Goal: Task Accomplishment & Management: Complete application form

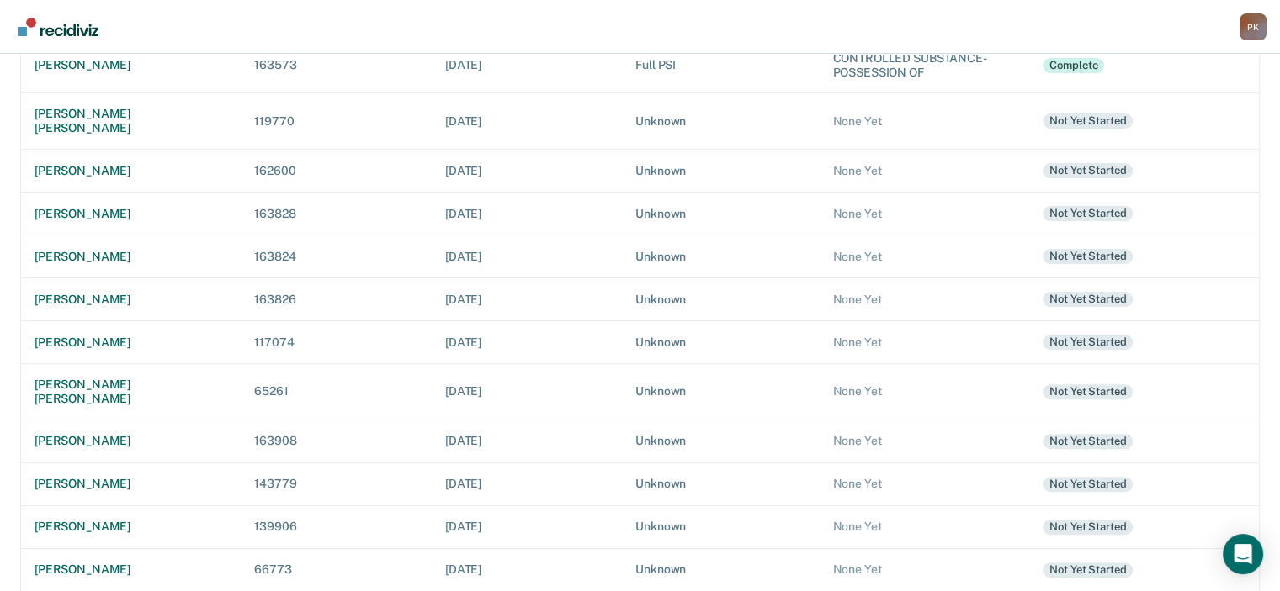
scroll to position [495, 0]
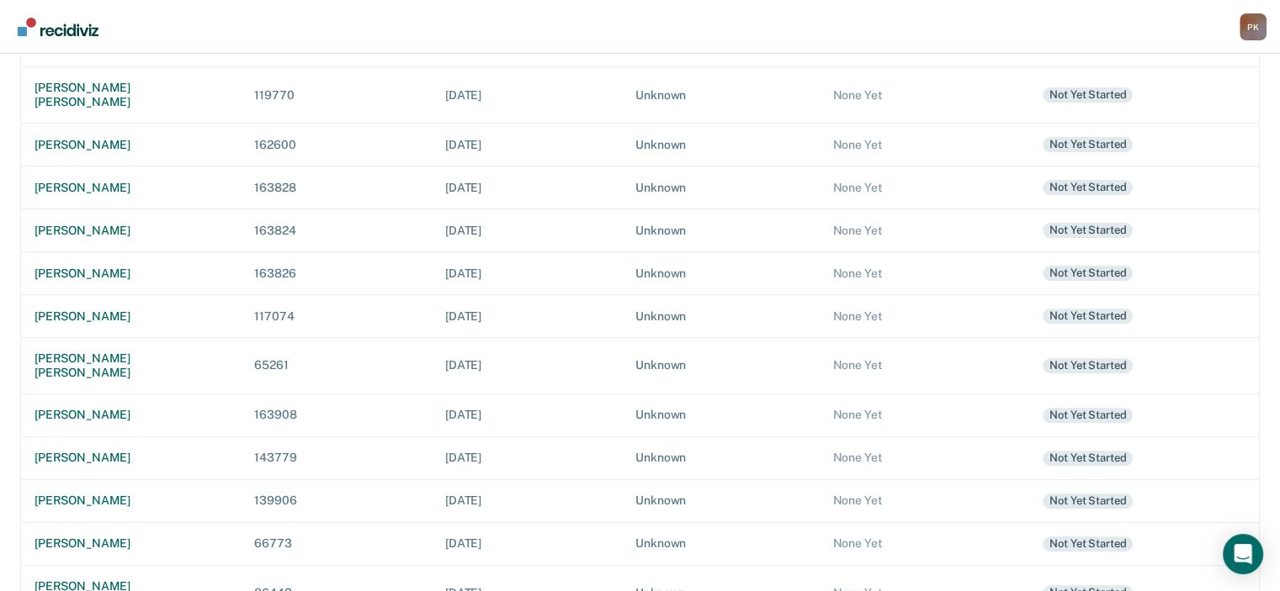
click at [135, 580] on div "[PERSON_NAME] [PERSON_NAME]" at bounding box center [130, 594] width 193 height 29
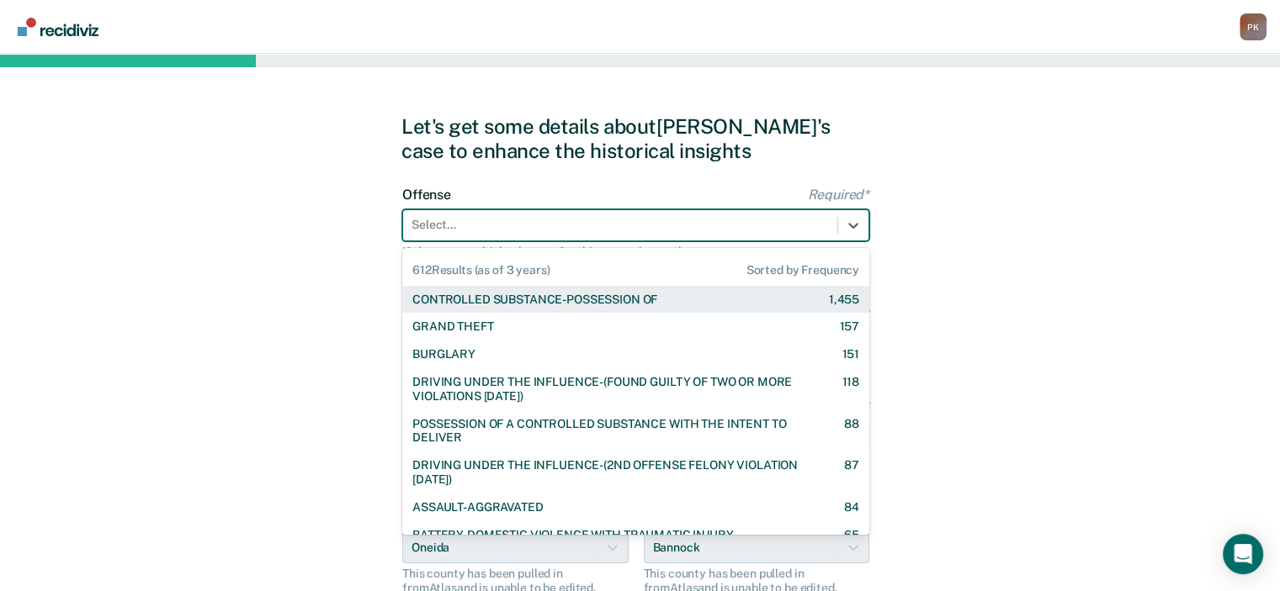
click at [623, 233] on div at bounding box center [619, 225] width 417 height 18
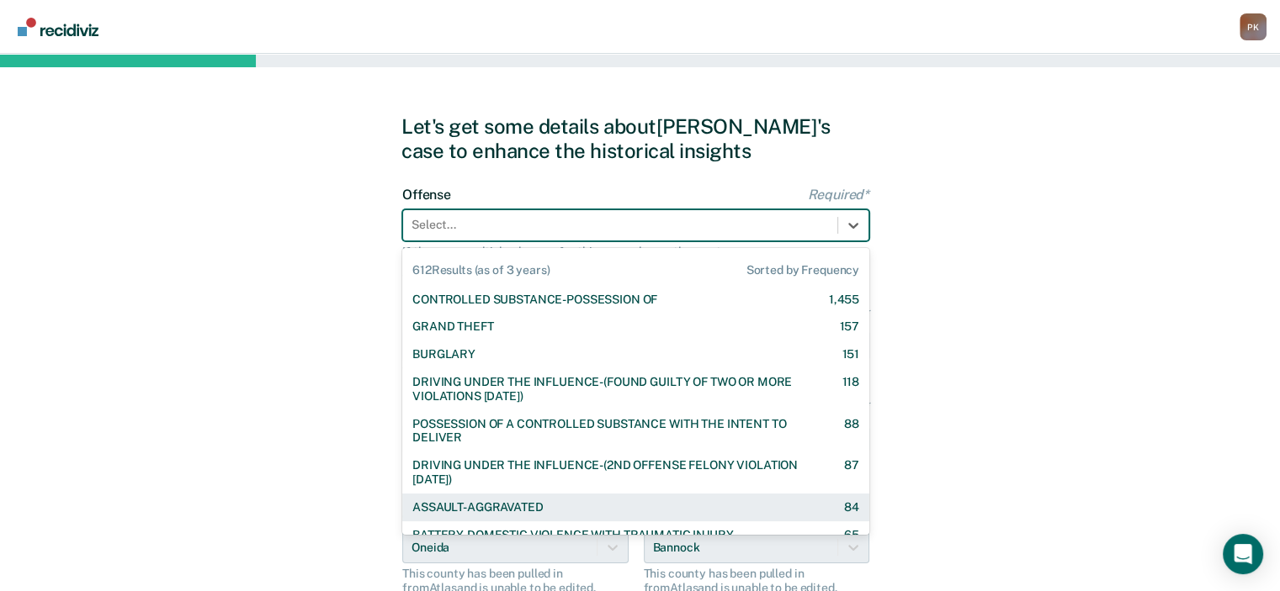
click at [521, 504] on div "ASSAULT-AGGRAVATED" at bounding box center [477, 508] width 130 height 14
checkbox input "true"
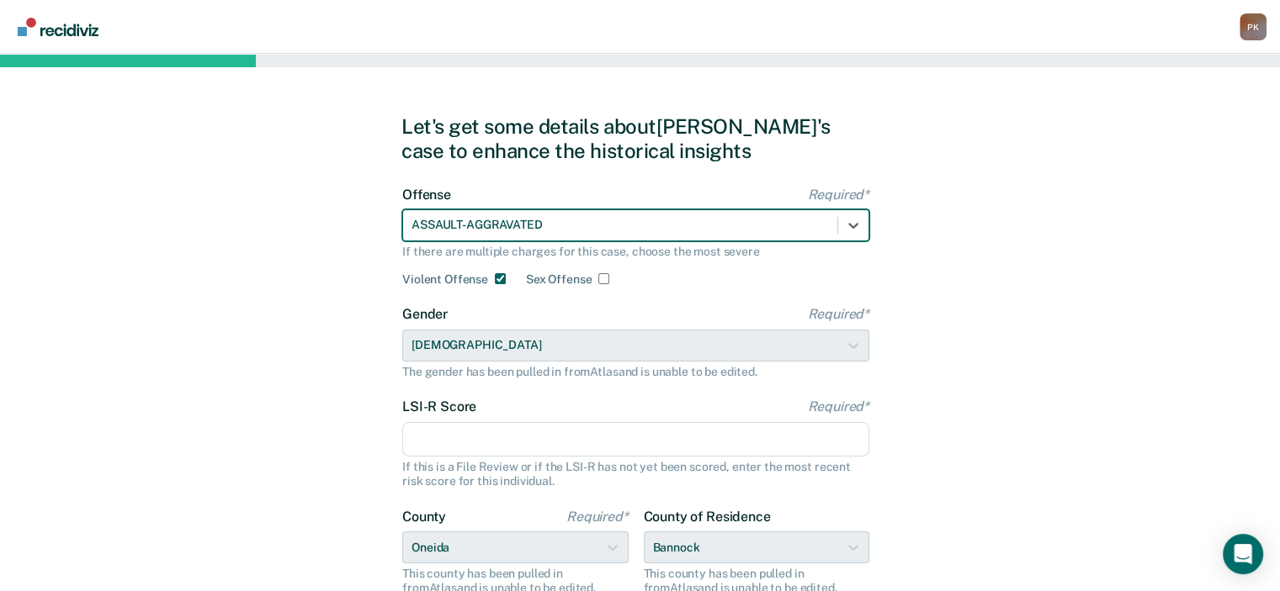
click at [634, 448] on input "LSI-R Score Required*" at bounding box center [635, 439] width 467 height 35
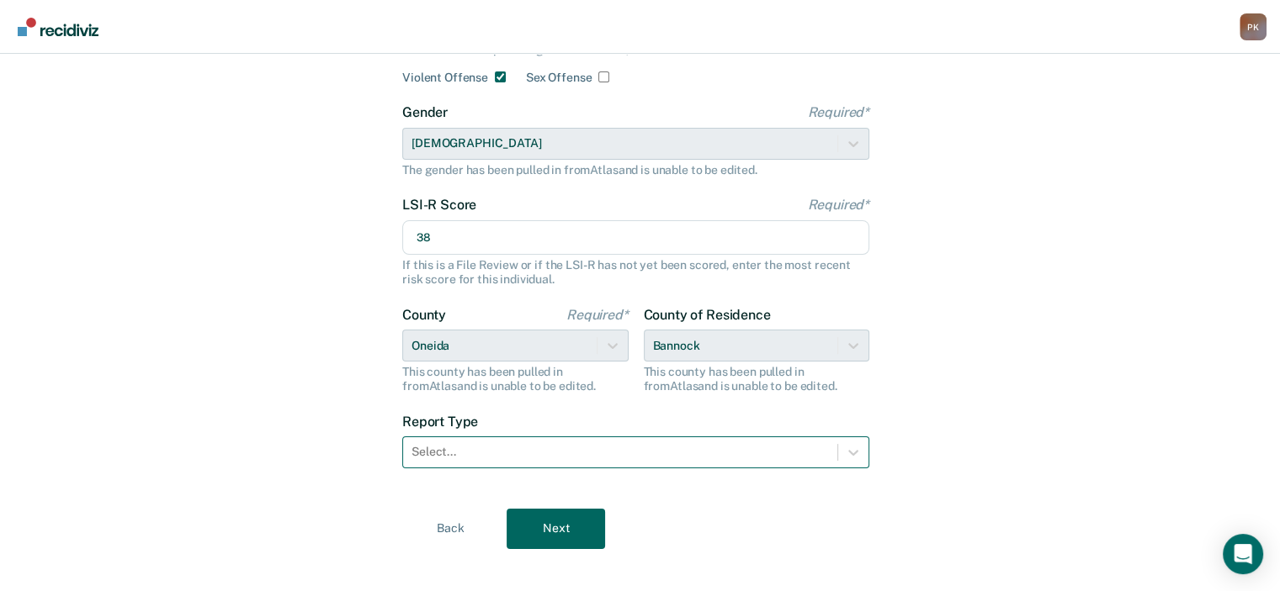
scroll to position [220, 0]
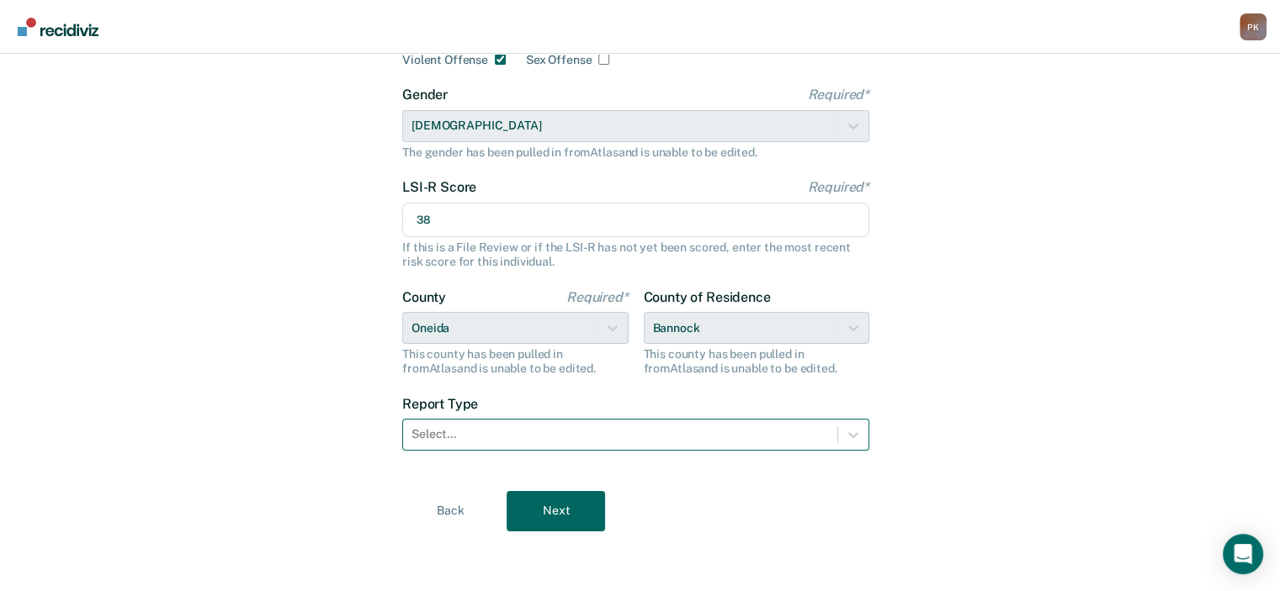
type input "38"
click at [500, 438] on div at bounding box center [619, 435] width 417 height 18
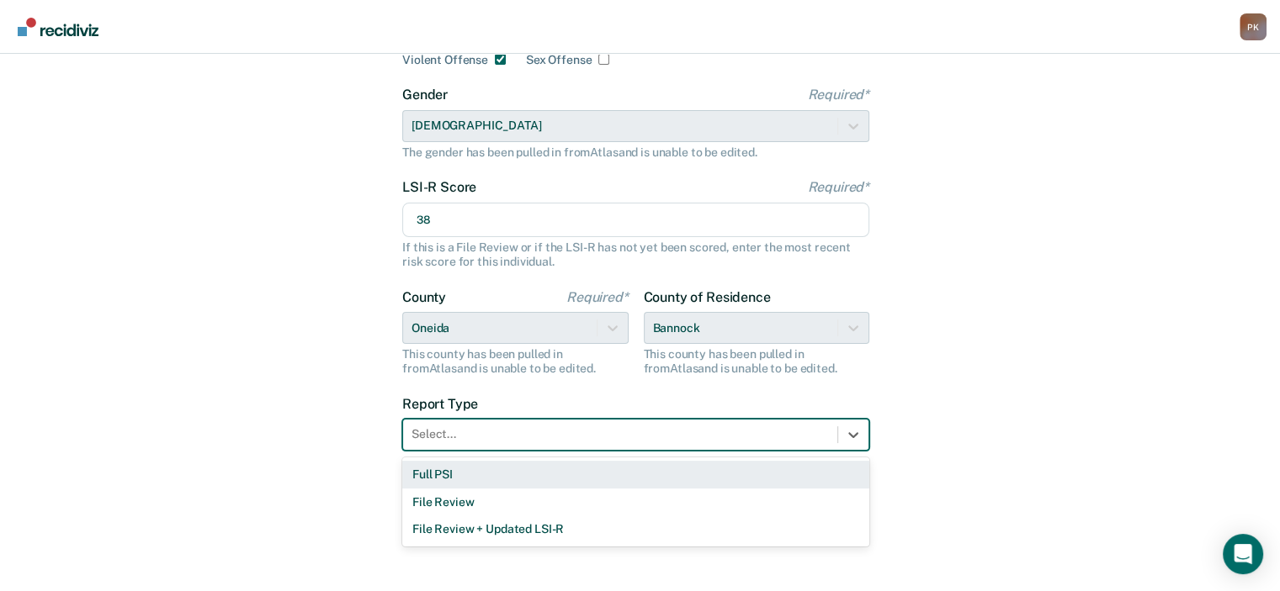
click at [466, 481] on div "Full PSI" at bounding box center [635, 475] width 467 height 28
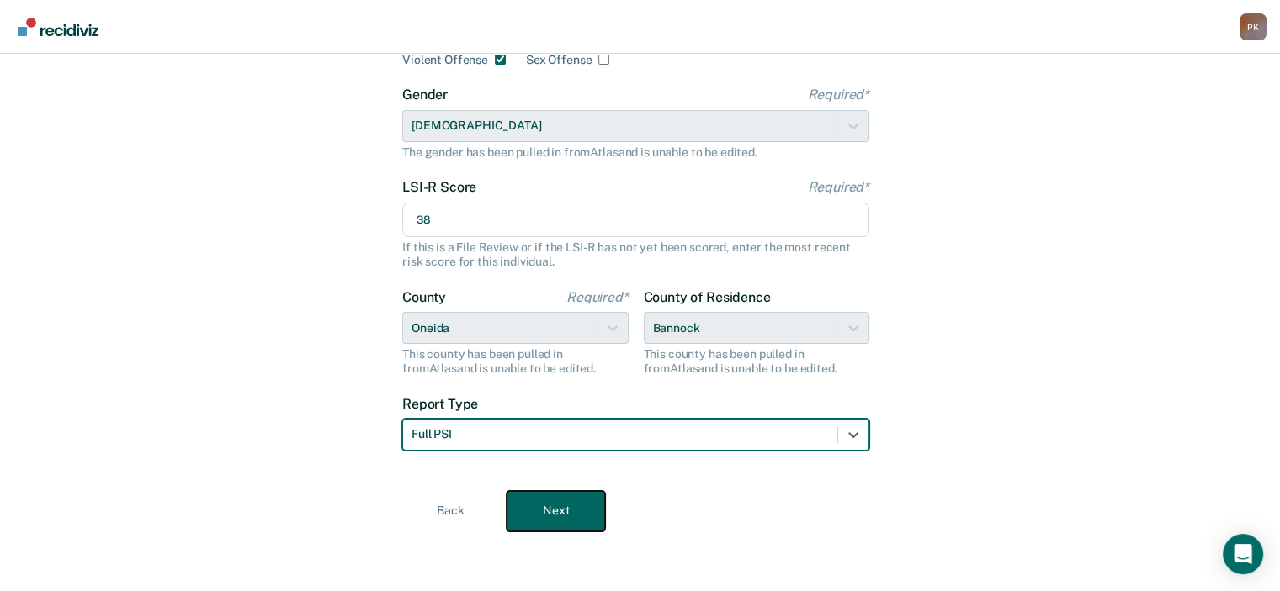
click at [535, 505] on button "Next" at bounding box center [556, 511] width 98 height 40
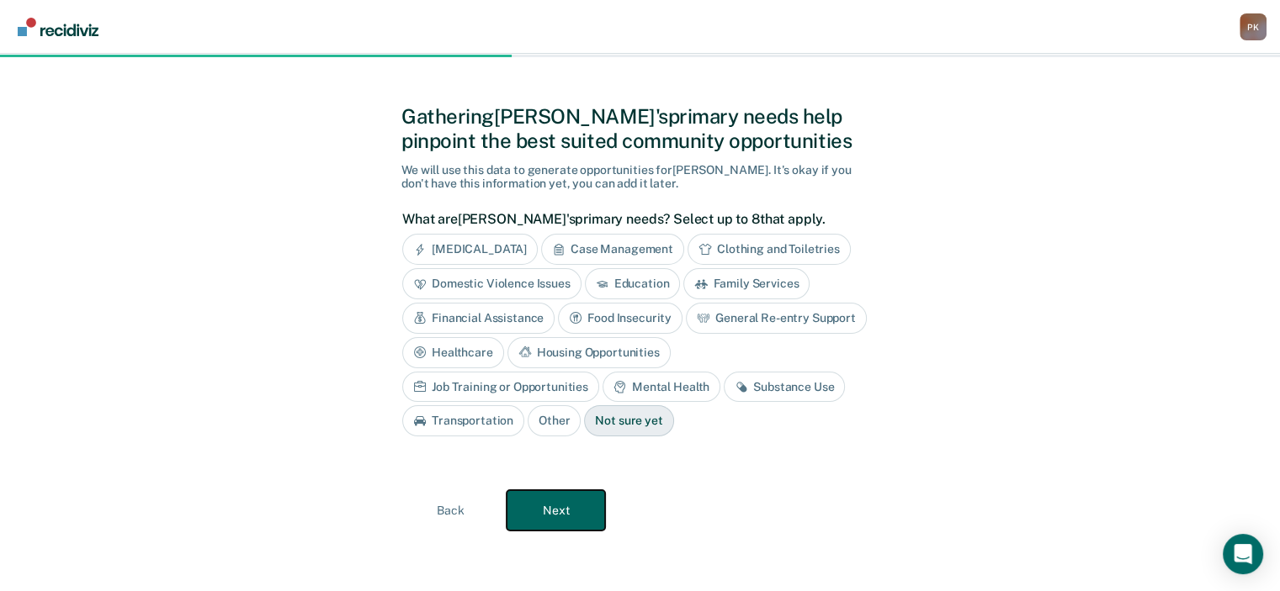
scroll to position [8, 0]
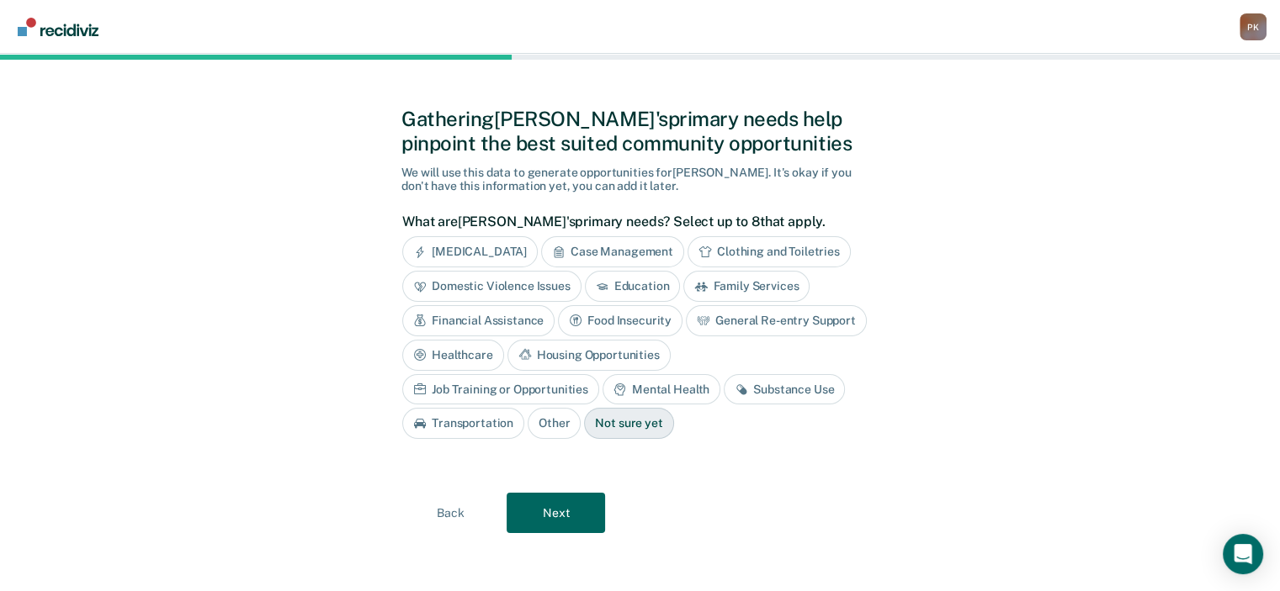
click at [486, 283] on div "Domestic Violence Issues" at bounding box center [491, 286] width 179 height 31
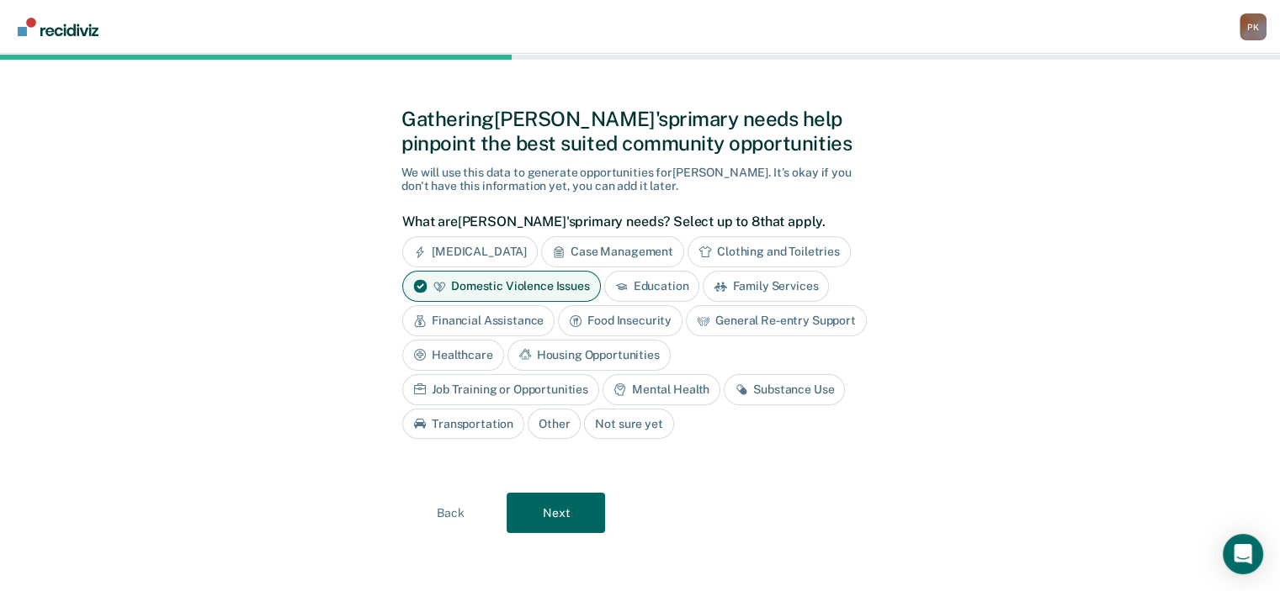
click at [564, 362] on div "Housing Opportunities" at bounding box center [588, 355] width 163 height 31
click at [770, 386] on div "Substance Use" at bounding box center [784, 389] width 121 height 31
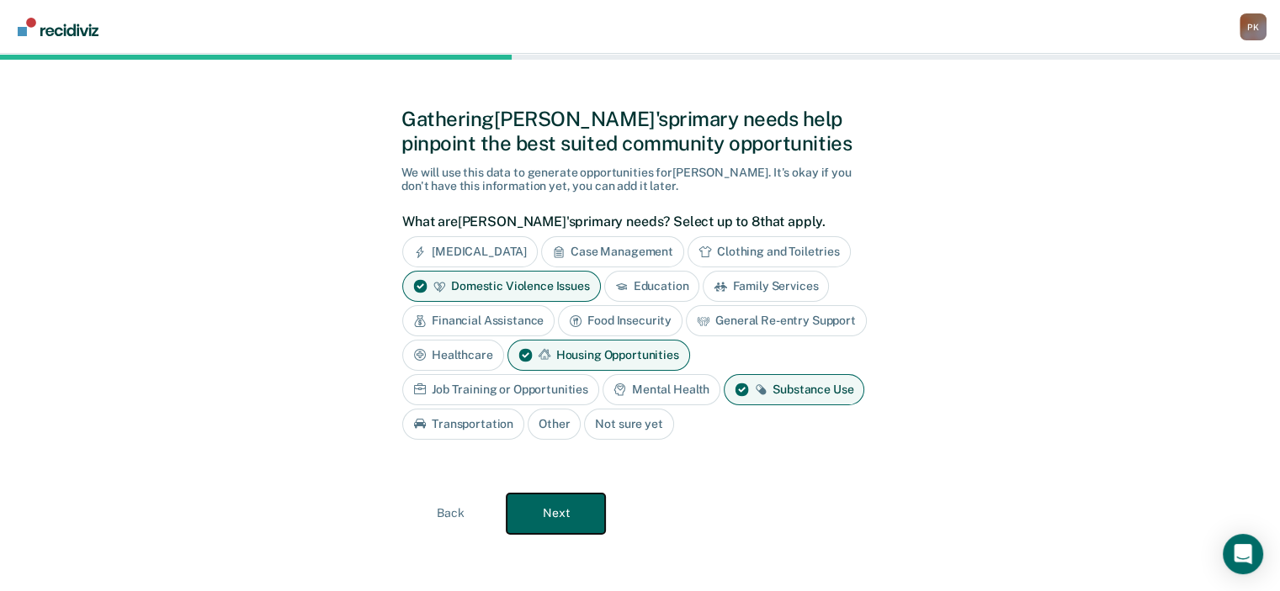
click at [545, 506] on button "Next" at bounding box center [556, 514] width 98 height 40
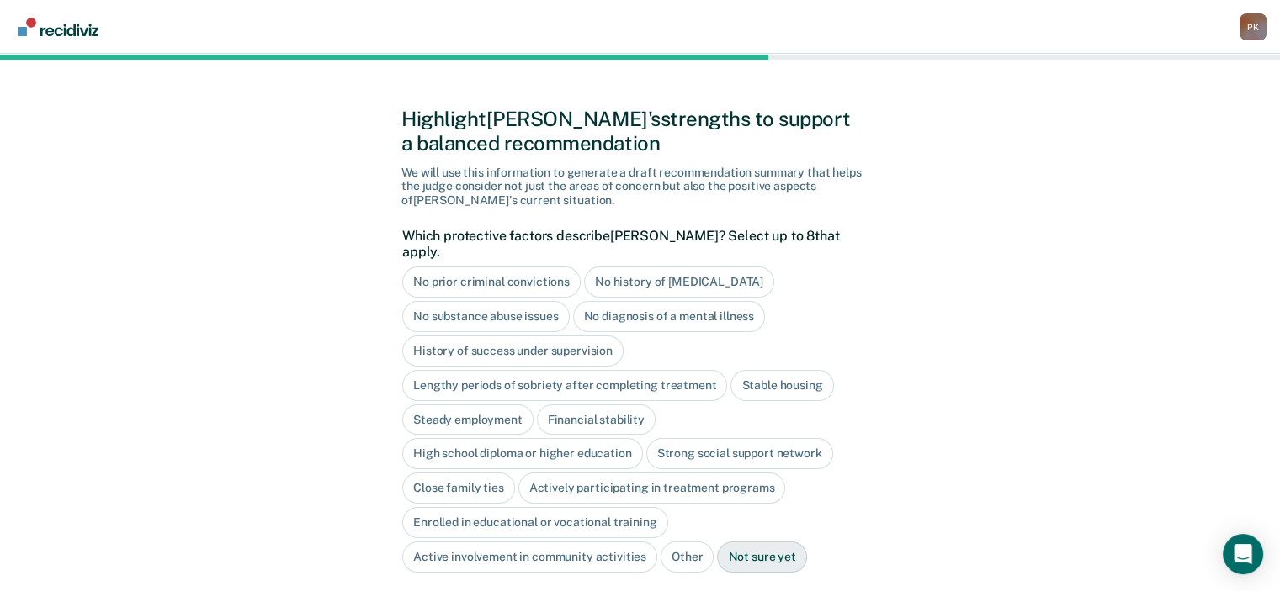
drag, startPoint x: 594, startPoint y: 331, endPoint x: 703, endPoint y: 348, distance: 110.8
click at [594, 336] on div "History of success under supervision" at bounding box center [512, 351] width 221 height 31
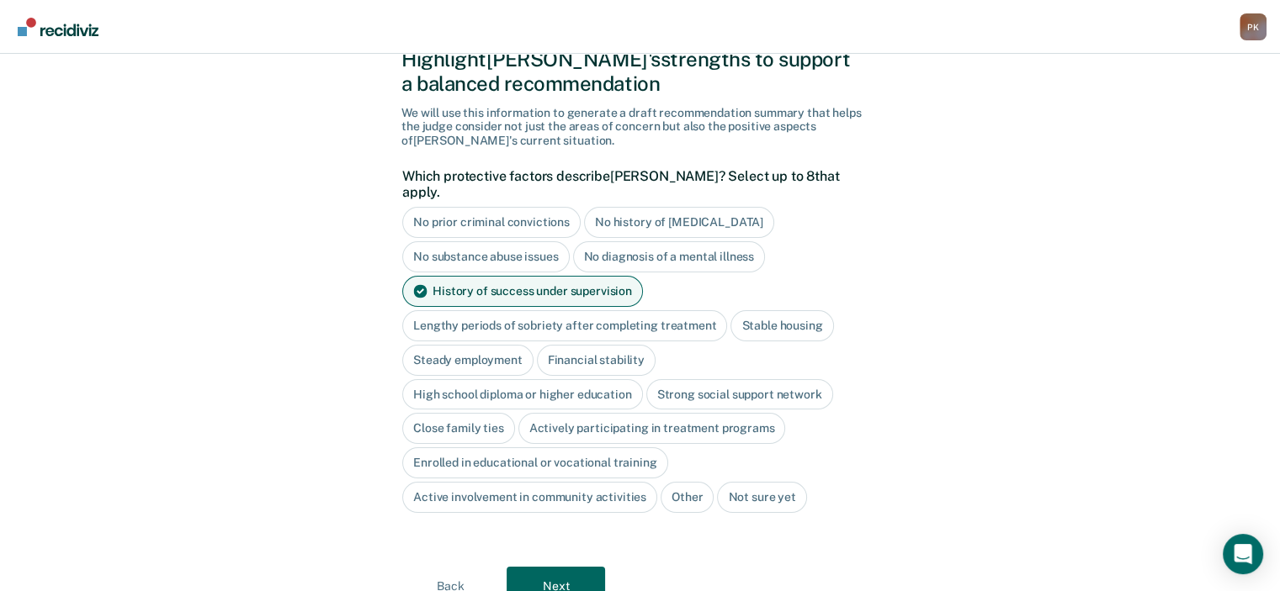
scroll to position [92, 0]
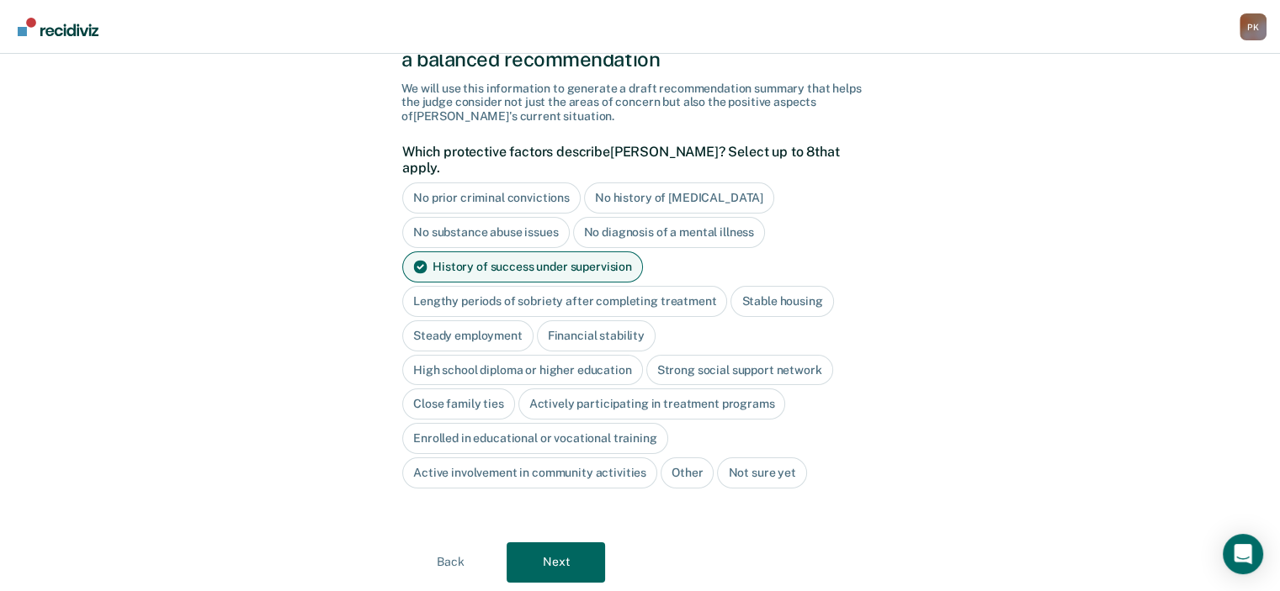
click at [586, 355] on div "High school diploma or higher education" at bounding box center [522, 370] width 241 height 31
click at [488, 393] on div "Close family ties" at bounding box center [458, 405] width 113 height 31
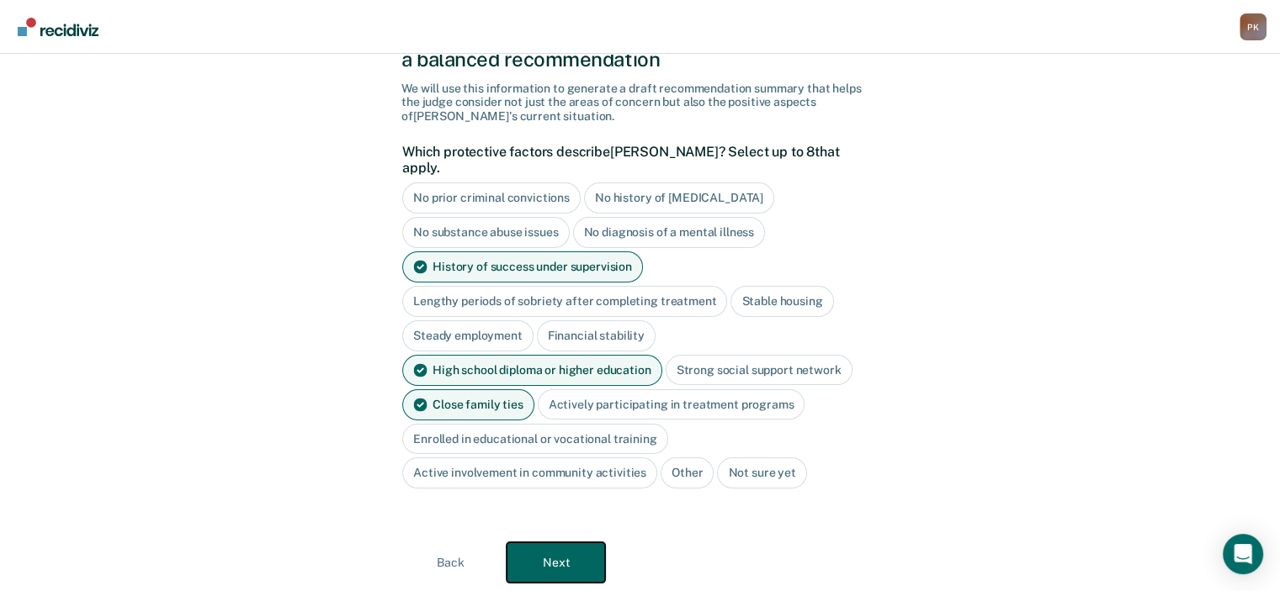
click at [555, 545] on button "Next" at bounding box center [556, 563] width 98 height 40
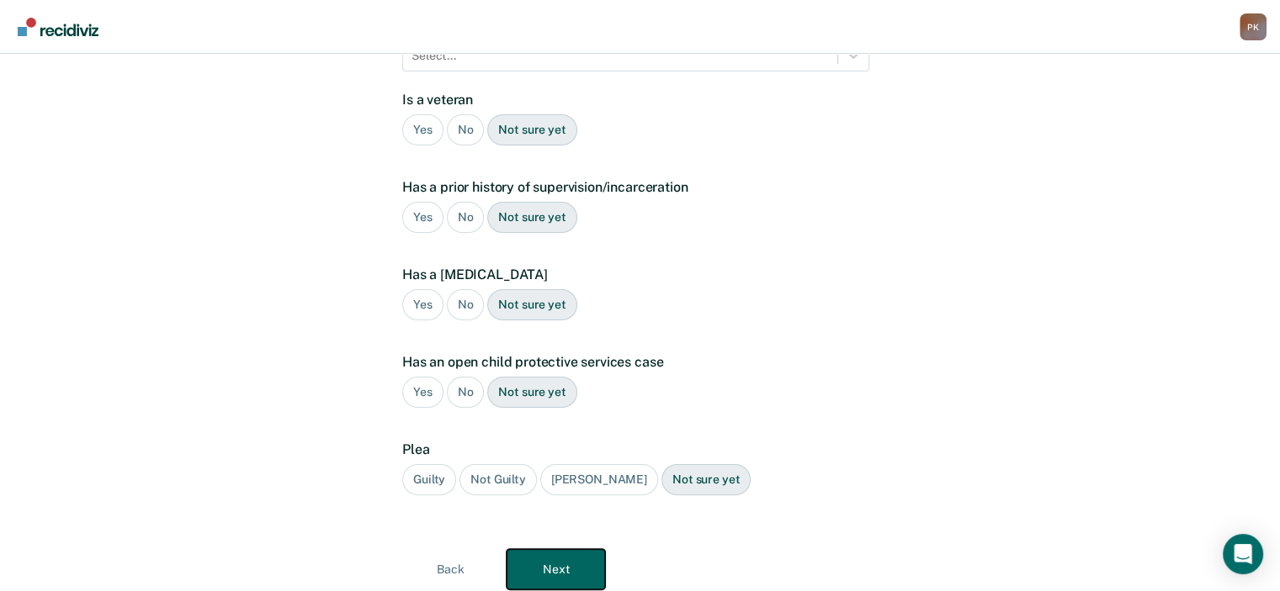
scroll to position [0, 0]
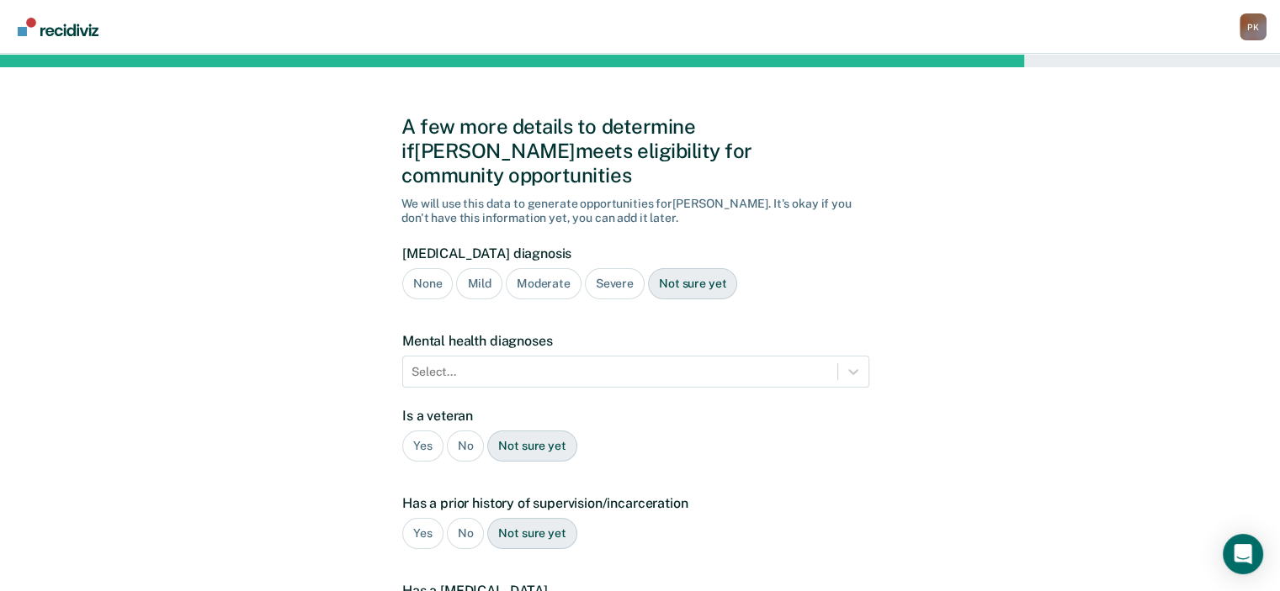
drag, startPoint x: 603, startPoint y: 258, endPoint x: 607, endPoint y: 279, distance: 21.5
click at [604, 268] on div "Severe" at bounding box center [615, 283] width 60 height 31
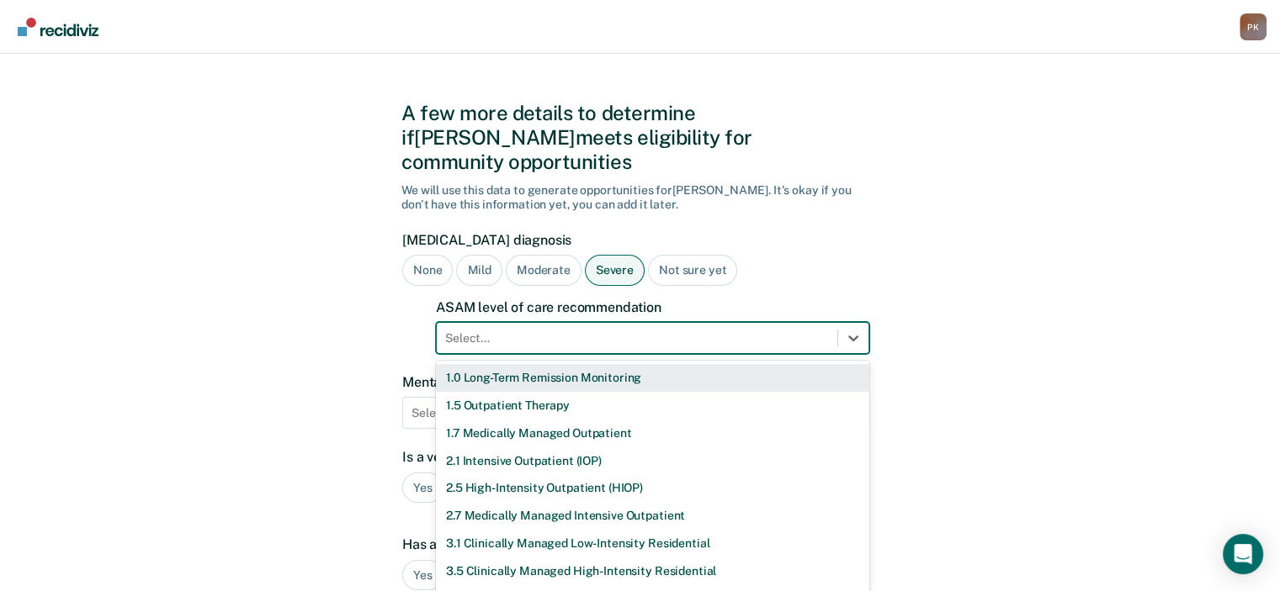
click at [636, 328] on div "Select..." at bounding box center [652, 338] width 433 height 32
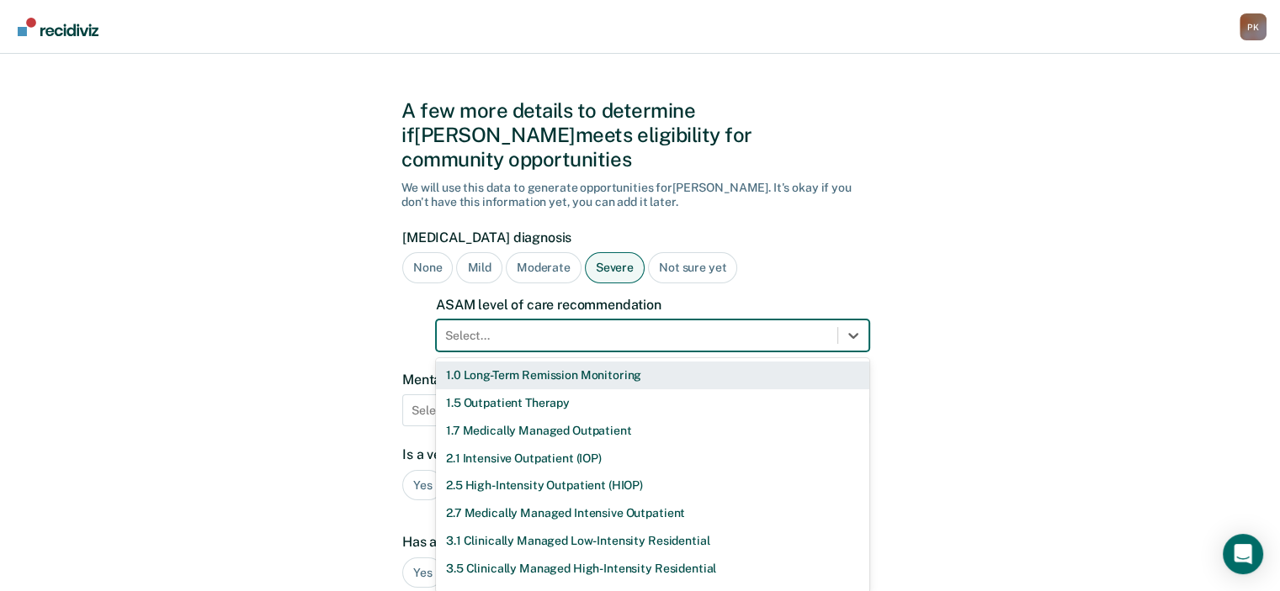
scroll to position [17, 0]
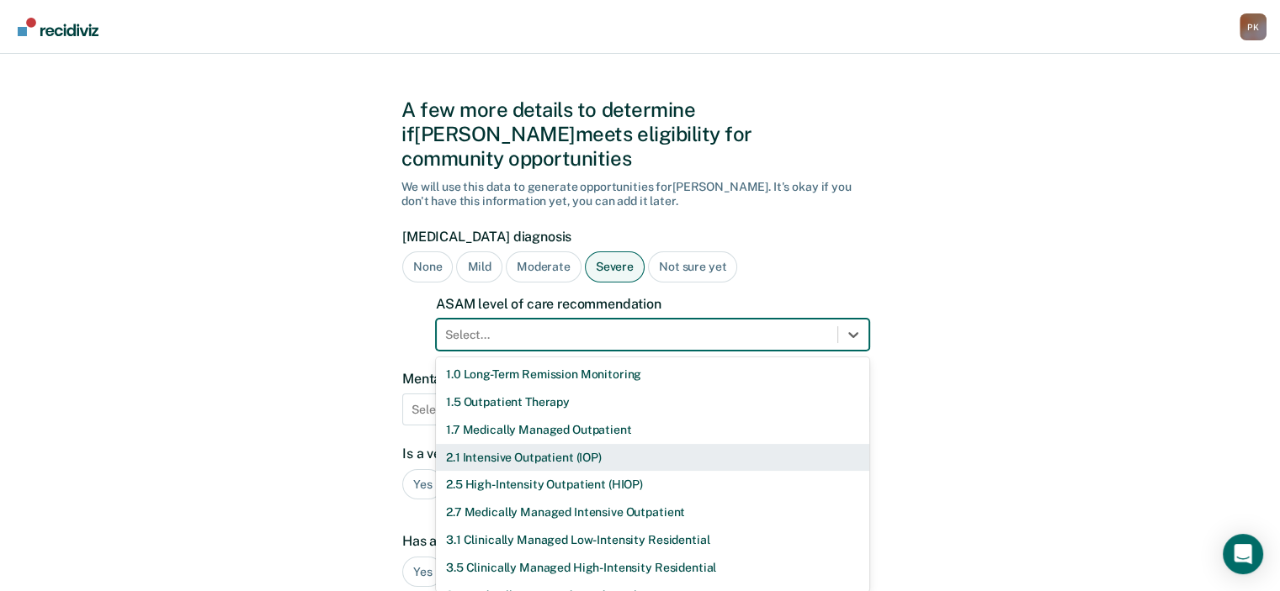
click at [593, 444] on div "2.1 Intensive Outpatient (IOP)" at bounding box center [652, 458] width 433 height 28
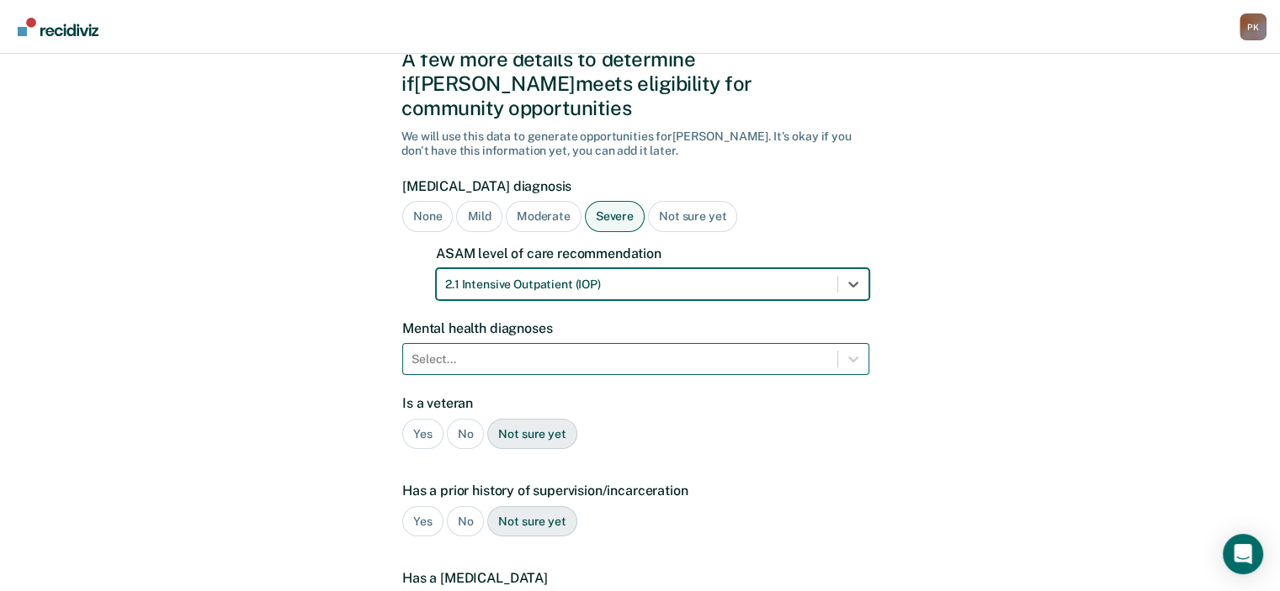
click at [613, 375] on div "Select..." at bounding box center [635, 359] width 467 height 32
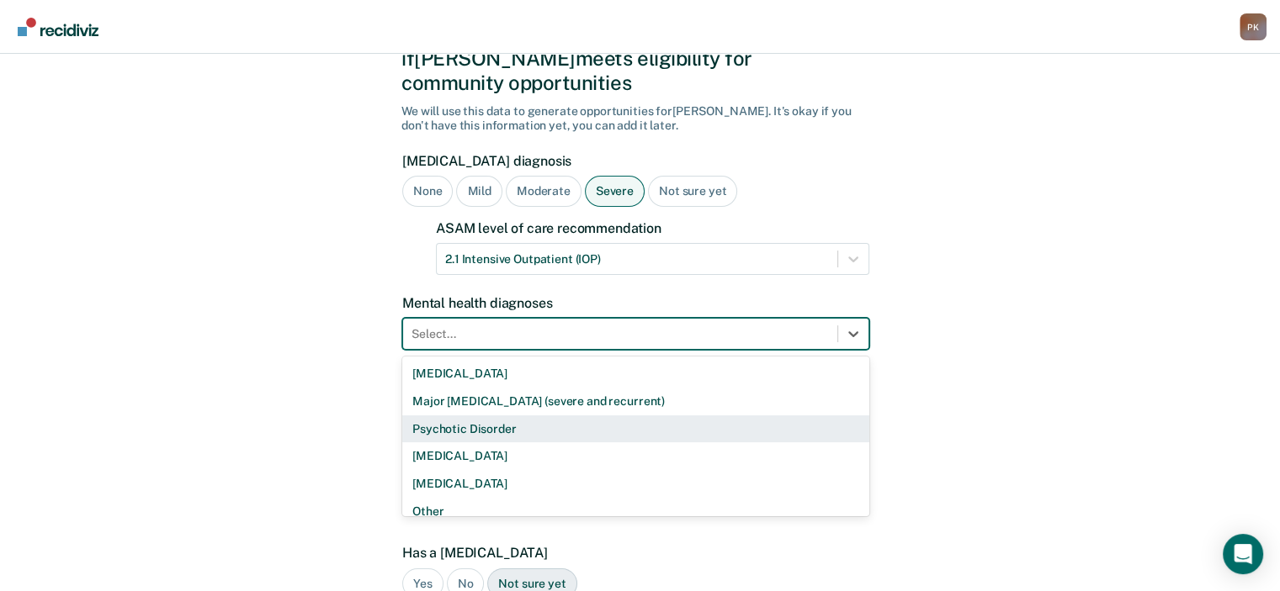
scroll to position [94, 0]
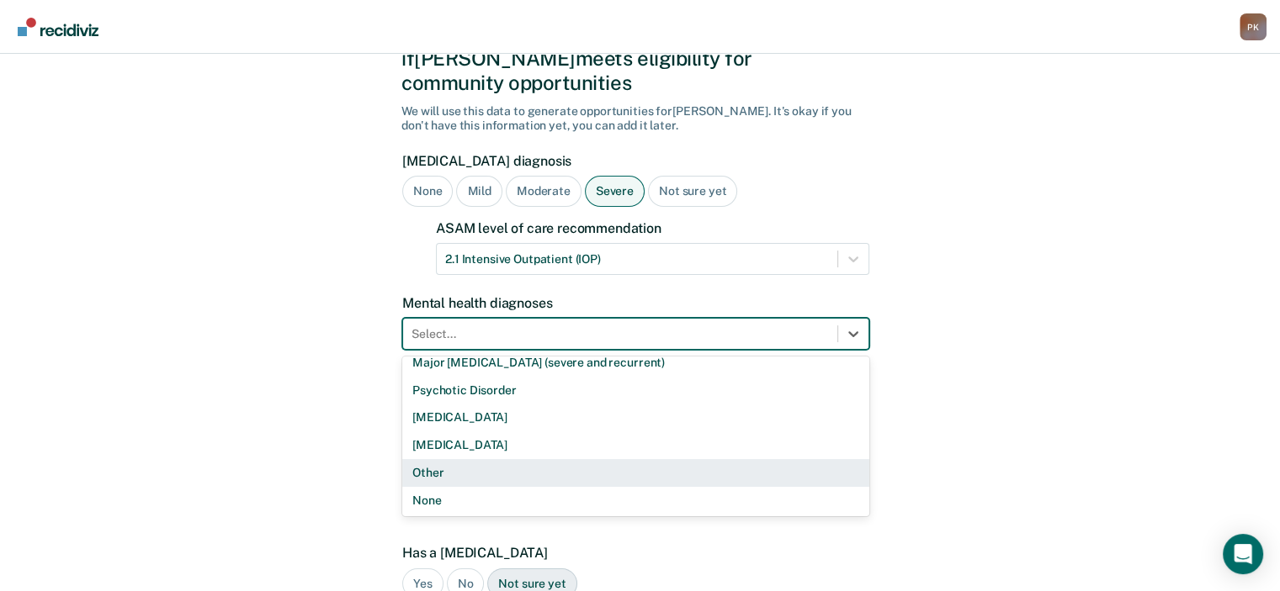
click at [461, 459] on div "Other" at bounding box center [635, 473] width 467 height 28
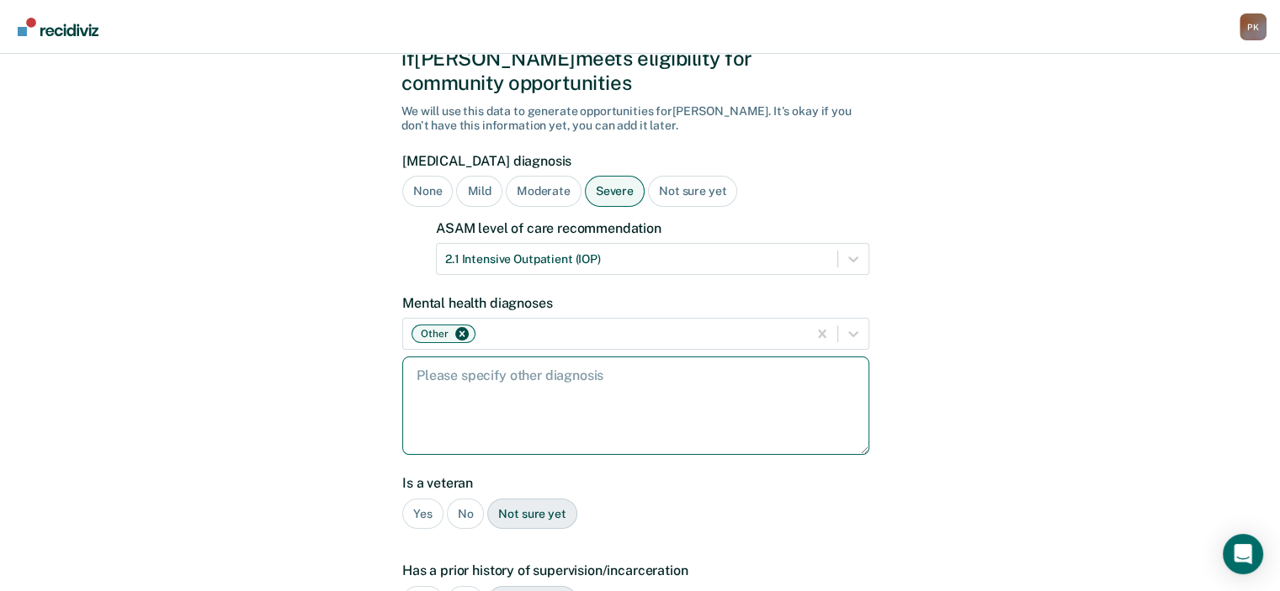
click at [503, 386] on textarea at bounding box center [635, 406] width 467 height 98
type textarea "[MEDICAL_DATA]"
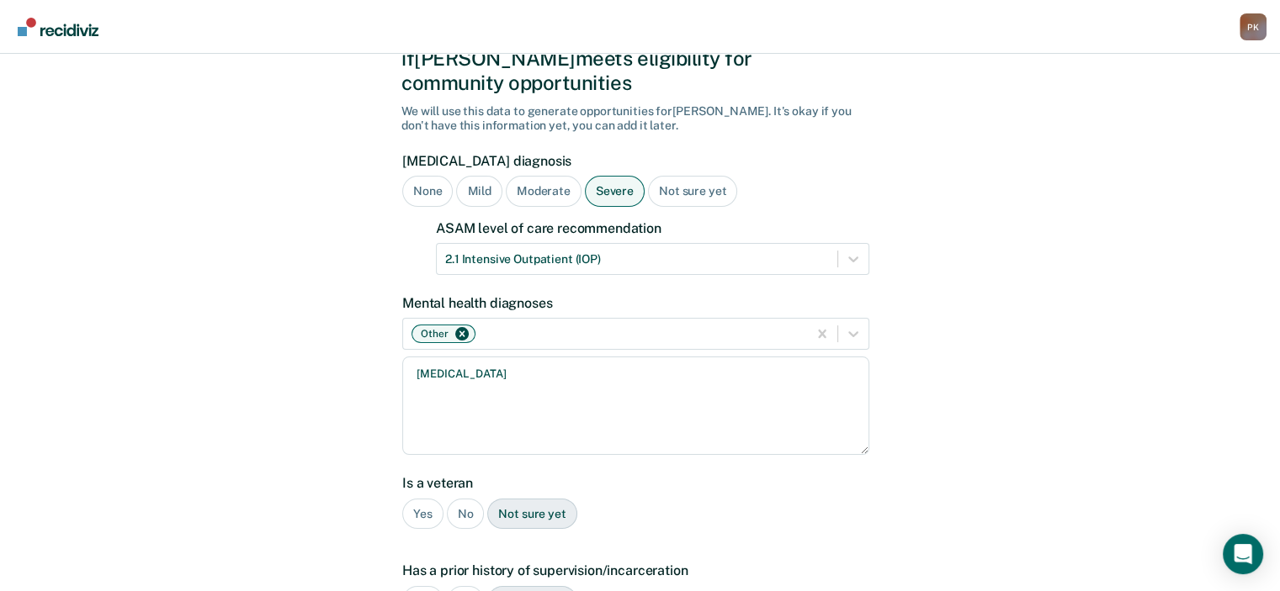
drag, startPoint x: 426, startPoint y: 491, endPoint x: 433, endPoint y: 496, distance: 9.1
click at [426, 499] on div "Yes" at bounding box center [422, 514] width 41 height 31
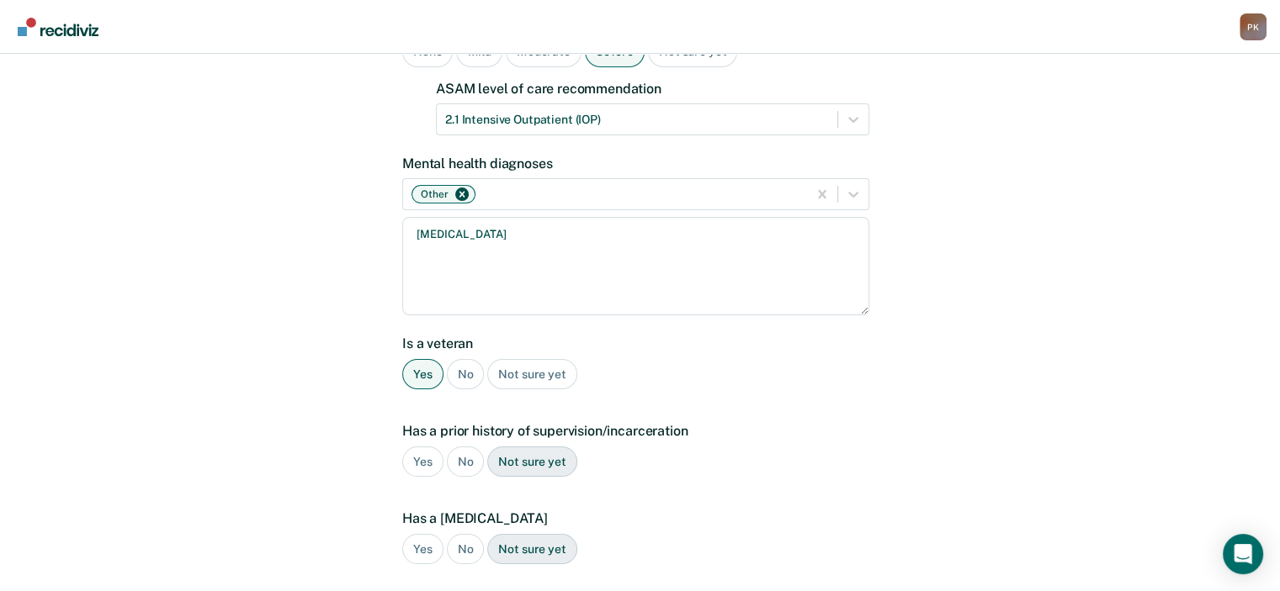
scroll to position [261, 0]
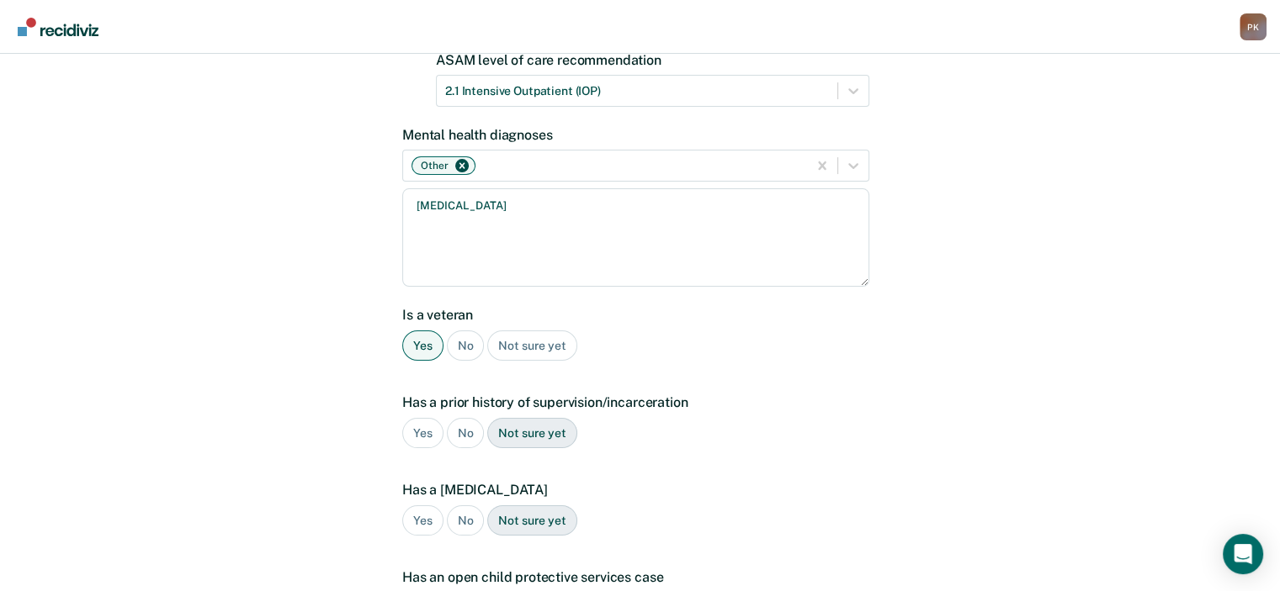
click at [419, 418] on div "Yes" at bounding box center [422, 433] width 41 height 31
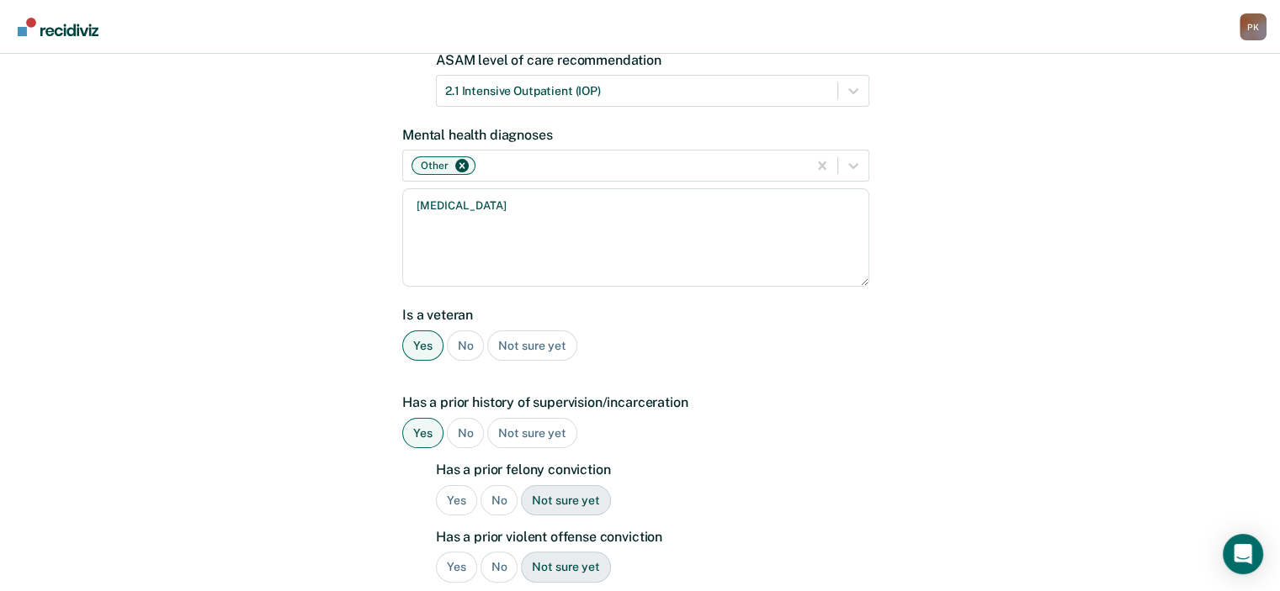
click at [457, 485] on div "Yes" at bounding box center [456, 500] width 41 height 31
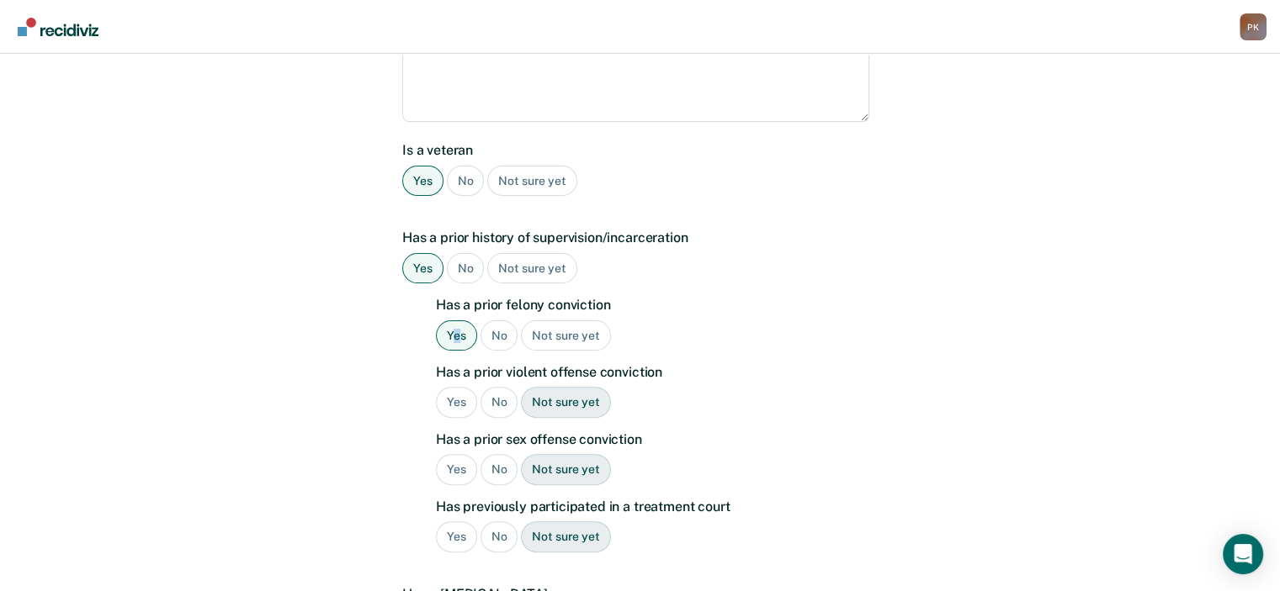
scroll to position [429, 0]
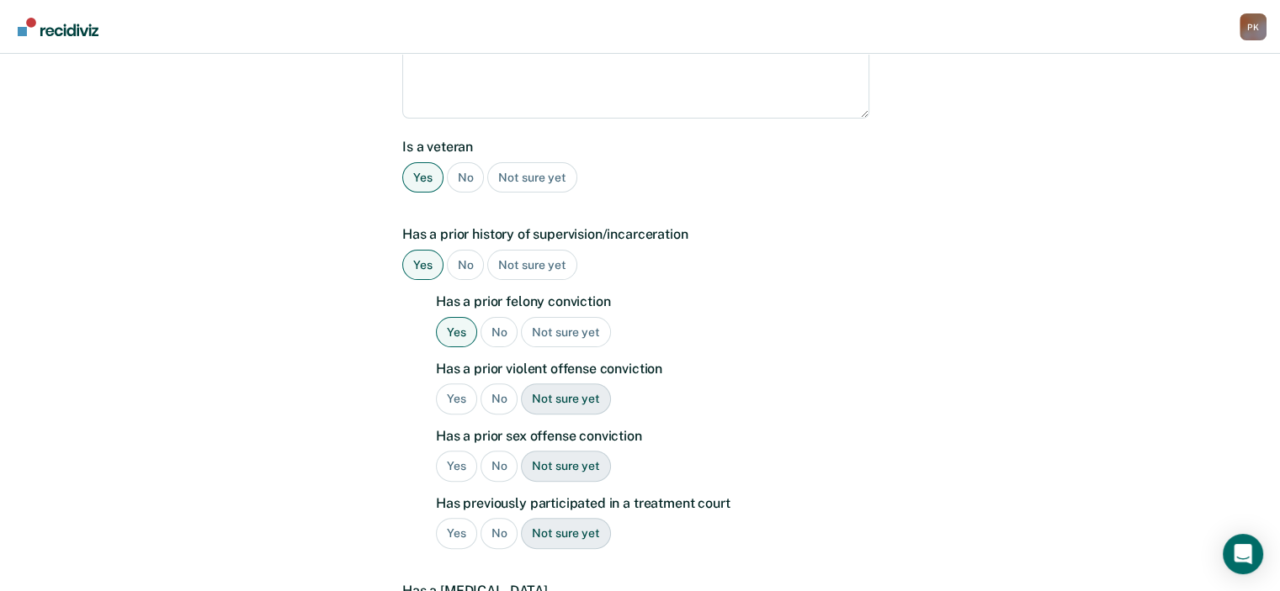
click at [457, 384] on div "Yes" at bounding box center [456, 399] width 41 height 31
click at [495, 451] on div "No" at bounding box center [499, 466] width 38 height 31
drag, startPoint x: 451, startPoint y: 508, endPoint x: 714, endPoint y: 464, distance: 267.1
click at [450, 518] on div "Yes" at bounding box center [456, 533] width 41 height 31
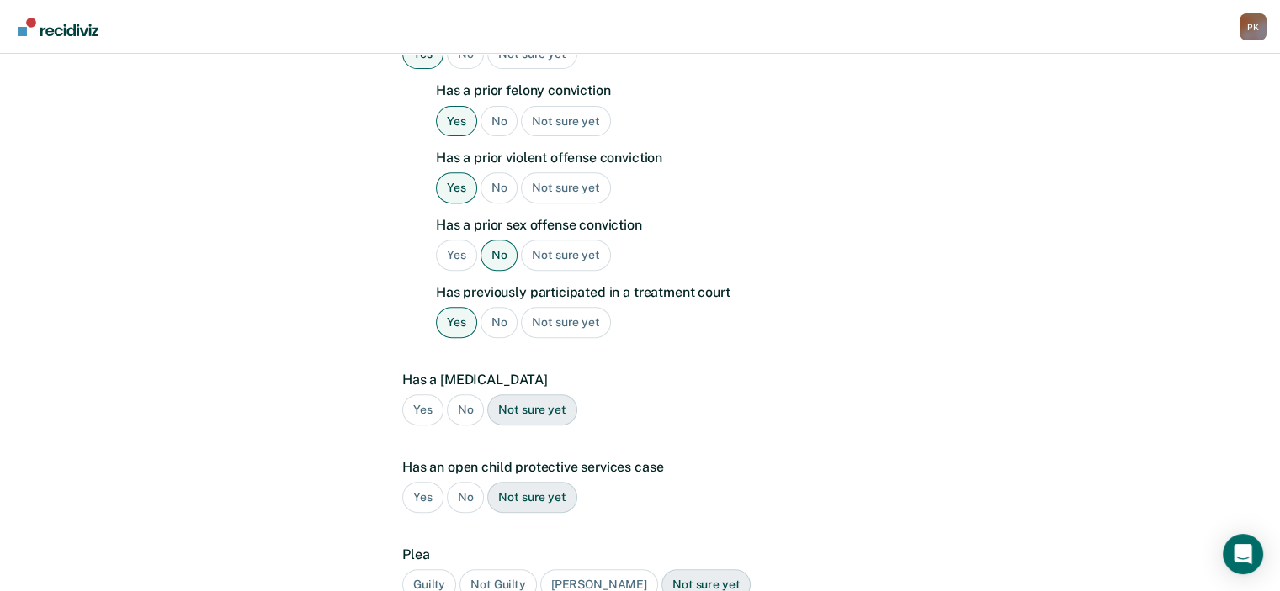
scroll to position [682, 0]
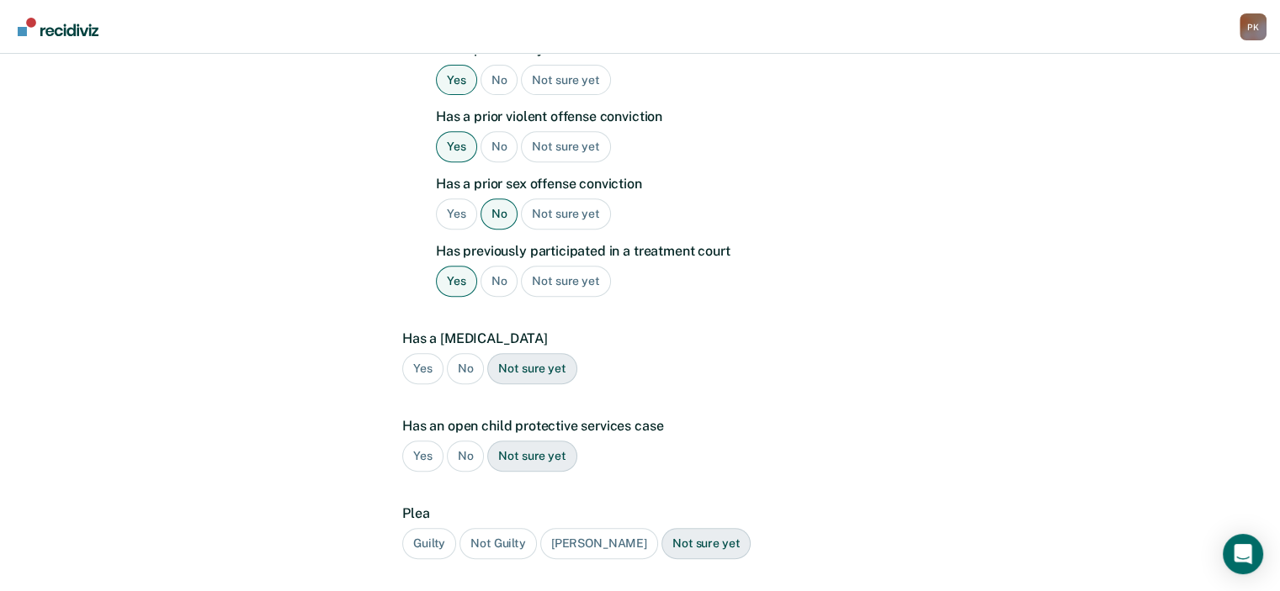
click at [462, 353] on div "No" at bounding box center [466, 368] width 38 height 31
click at [469, 441] on div "No" at bounding box center [466, 456] width 38 height 31
click at [438, 528] on div "Guilty" at bounding box center [429, 543] width 54 height 31
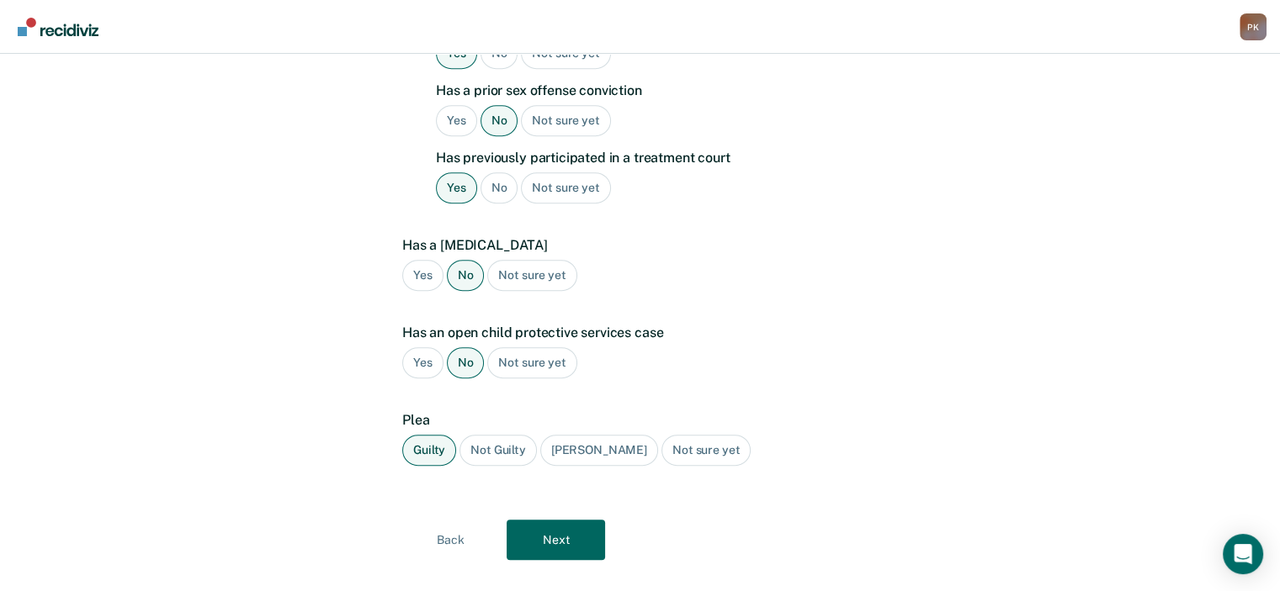
scroll to position [777, 0]
click at [552, 518] on button "Next" at bounding box center [556, 538] width 98 height 40
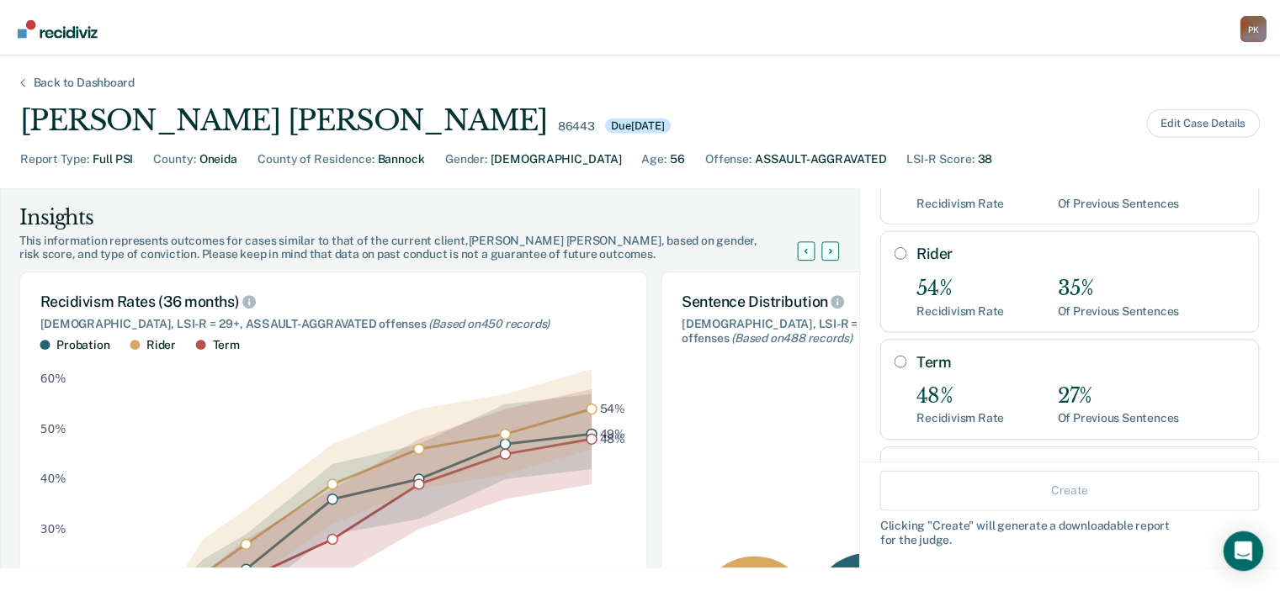
scroll to position [212, 0]
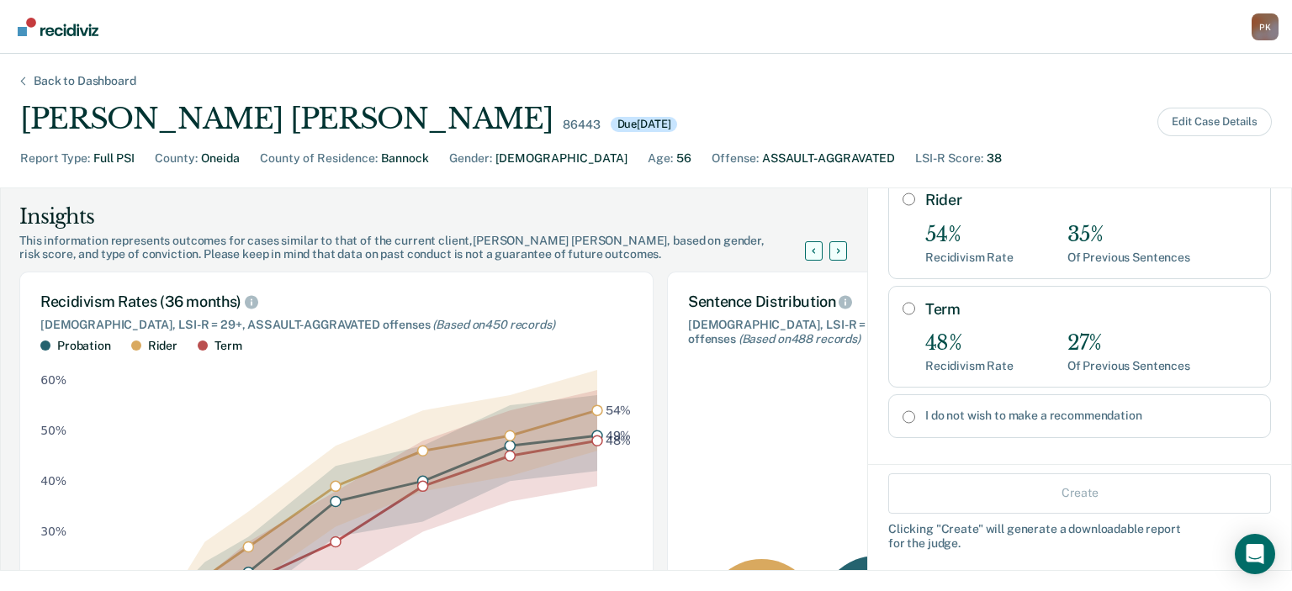
click at [903, 302] on input "Term" at bounding box center [909, 308] width 13 height 13
radio input "true"
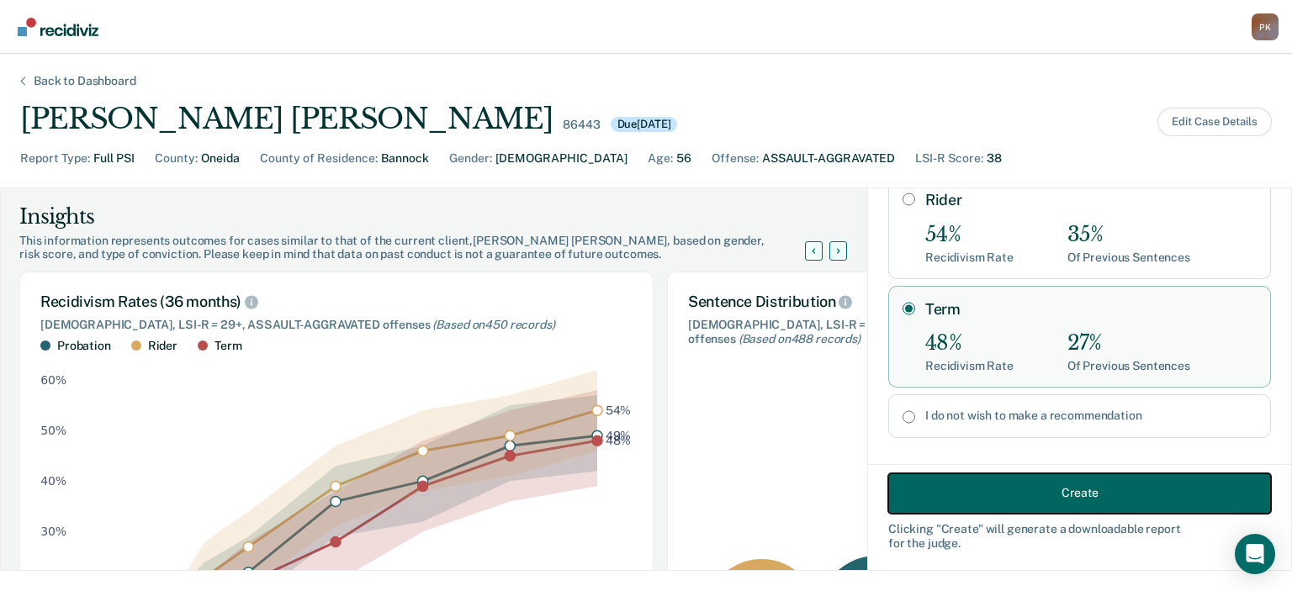
click at [1010, 501] on button "Create" at bounding box center [1080, 493] width 383 height 40
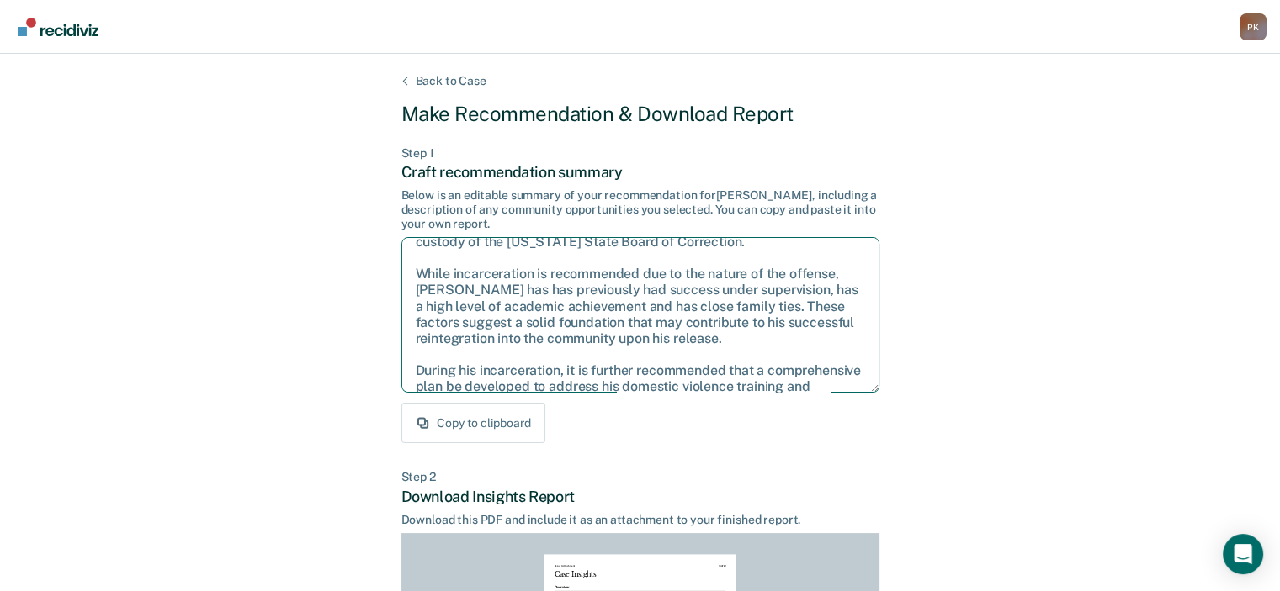
scroll to position [108, 0]
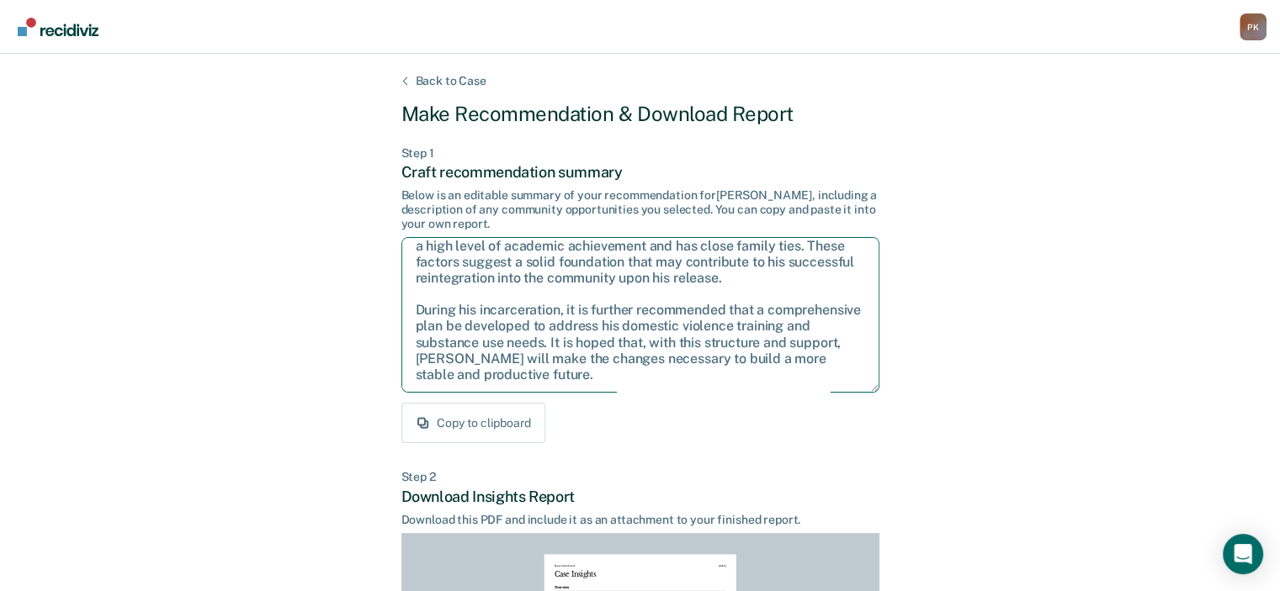
drag, startPoint x: 412, startPoint y: 252, endPoint x: 665, endPoint y: 376, distance: 281.5
click at [669, 380] on textarea "Given the circumstances of this case, it is recommended that [PERSON_NAME] be s…" at bounding box center [640, 315] width 478 height 156
click at [801, 299] on textarea "Given the circumstances of this case, it is recommended that [PERSON_NAME] be s…" at bounding box center [640, 315] width 478 height 156
click at [726, 433] on div "Copy to clipboard" at bounding box center [640, 423] width 478 height 40
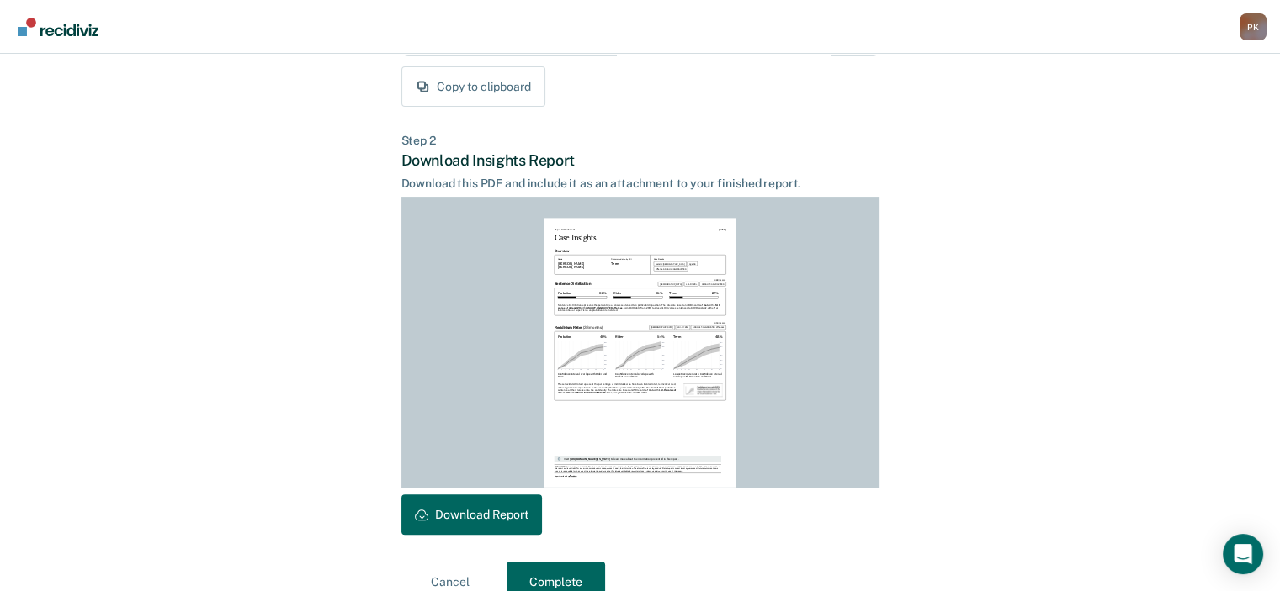
scroll to position [367, 0]
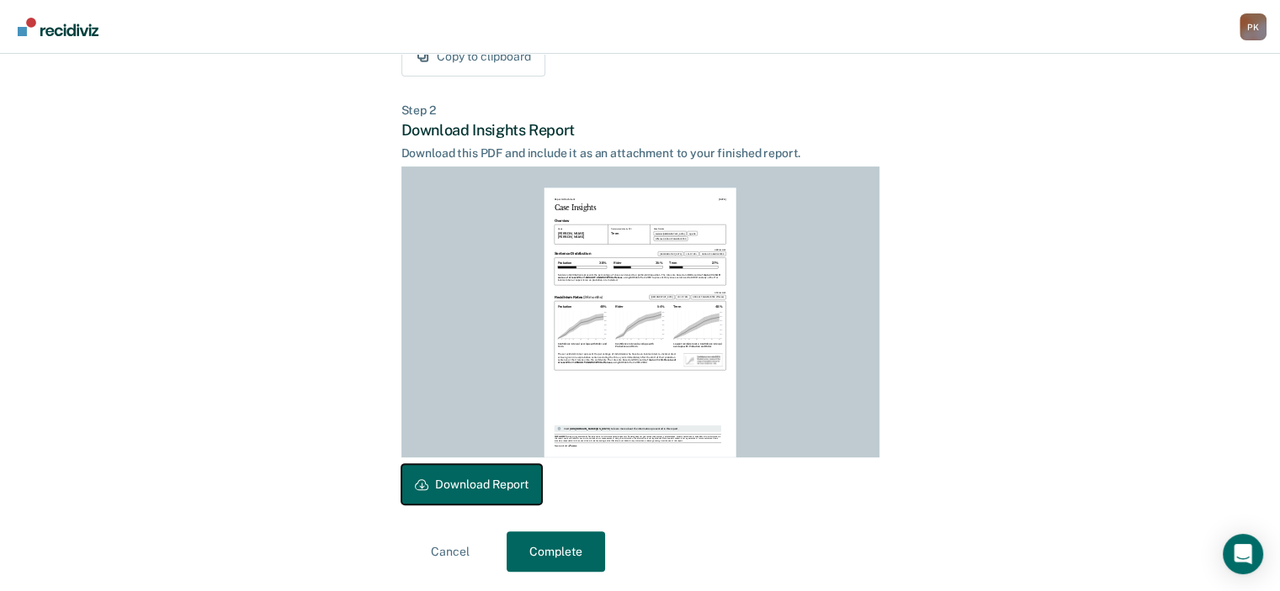
click at [520, 476] on button "Download Report" at bounding box center [471, 484] width 141 height 40
click at [549, 552] on button "Complete" at bounding box center [556, 552] width 98 height 40
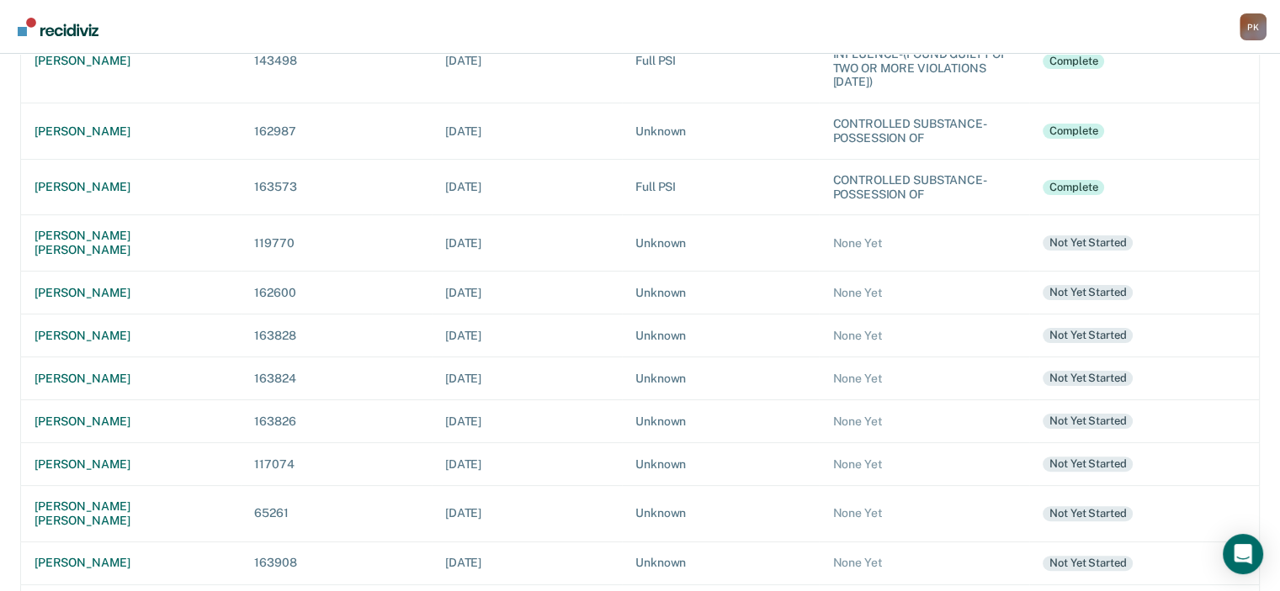
scroll to position [495, 0]
